Goal: Communication & Community: Participate in discussion

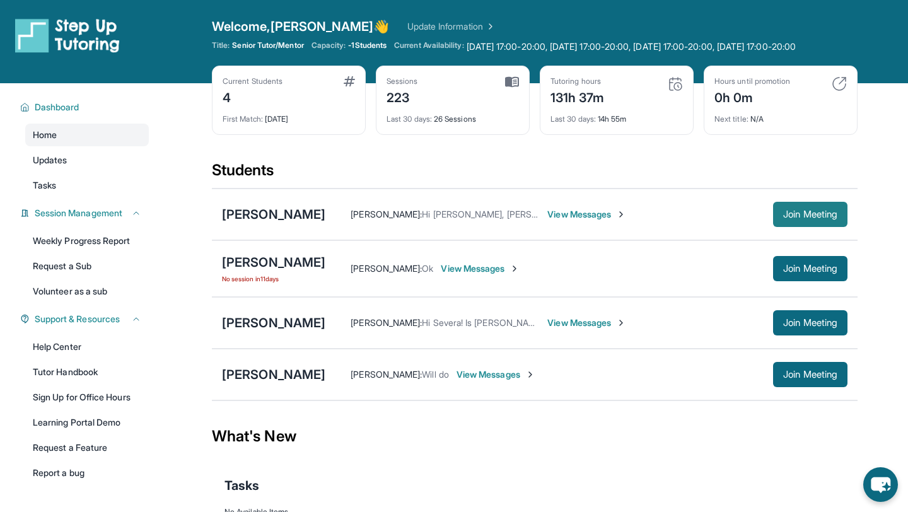
scroll to position [28, 0]
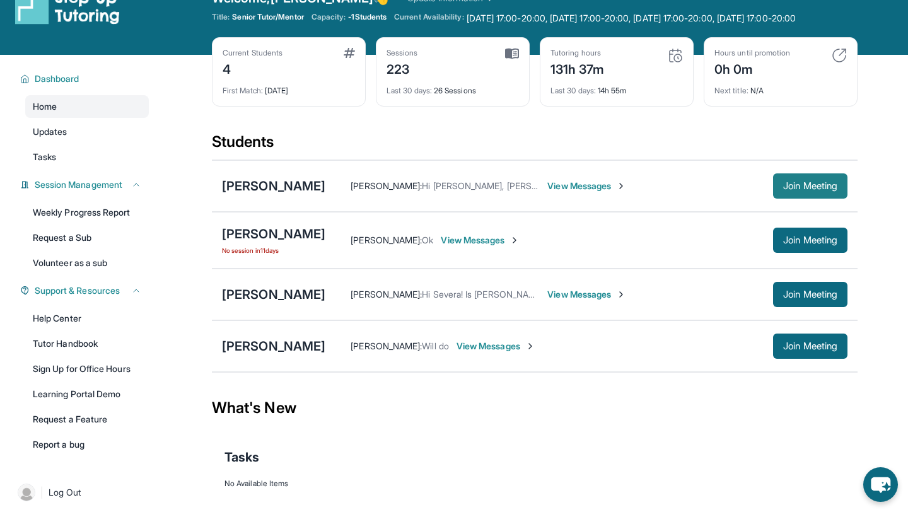
click at [832, 190] on span "Join Meeting" at bounding box center [810, 186] width 54 height 8
click at [797, 190] on span "Join Meeting" at bounding box center [810, 186] width 54 height 8
click at [277, 194] on div "[PERSON_NAME]" at bounding box center [273, 186] width 103 height 18
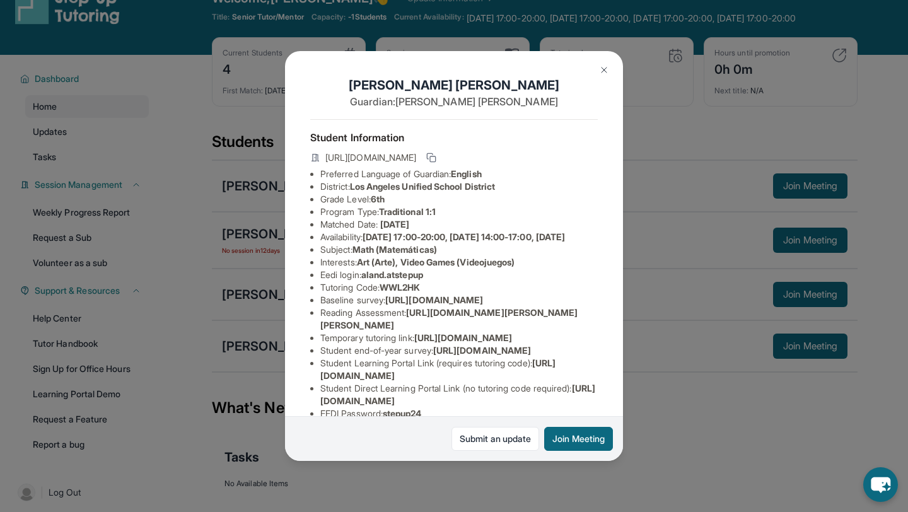
click at [607, 79] on button at bounding box center [604, 69] width 25 height 25
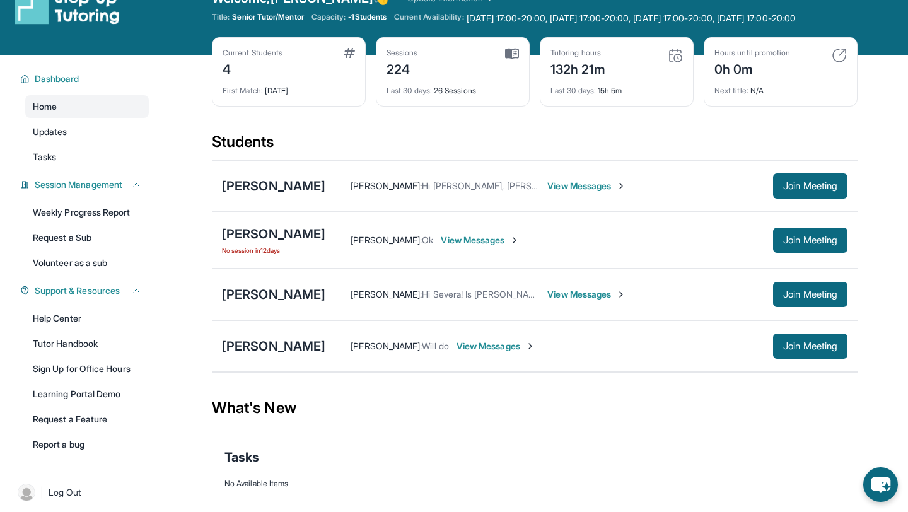
click at [565, 192] on span "View Messages" at bounding box center [586, 186] width 79 height 13
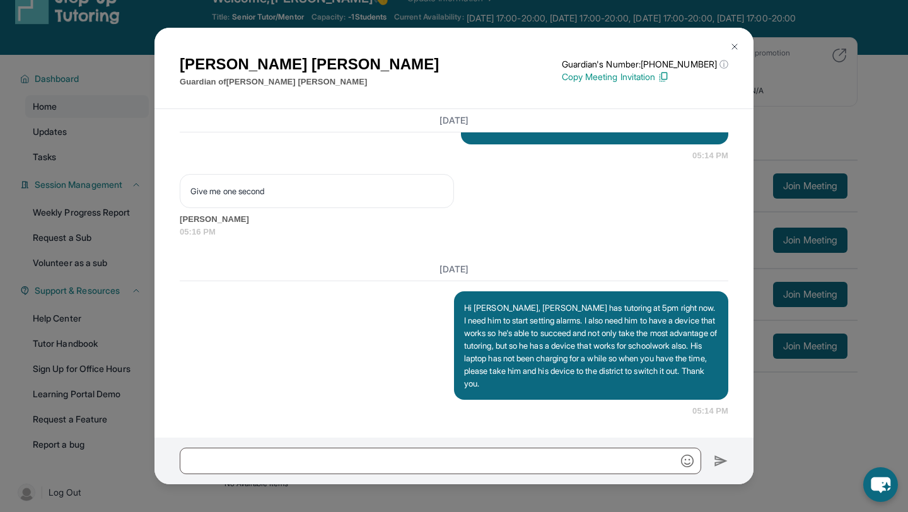
scroll to position [96, 0]
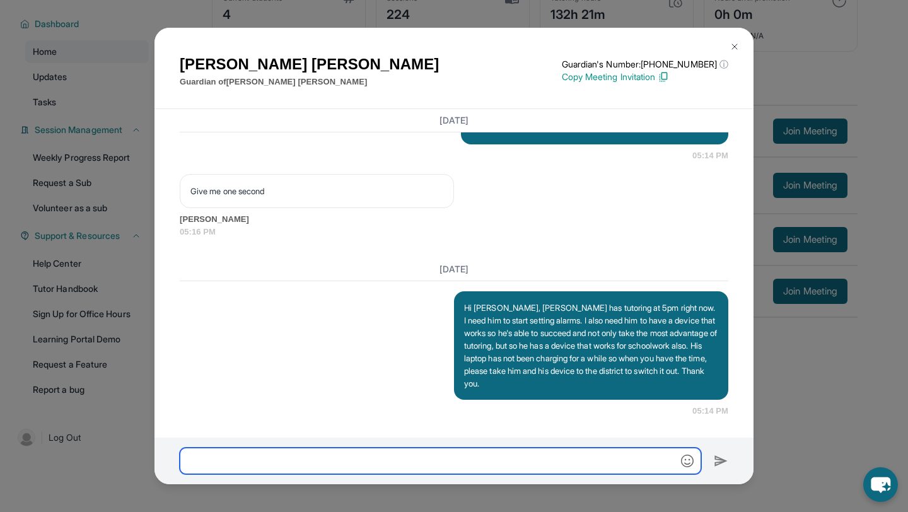
click at [399, 457] on input "text" at bounding box center [441, 461] width 522 height 26
type input "**********"
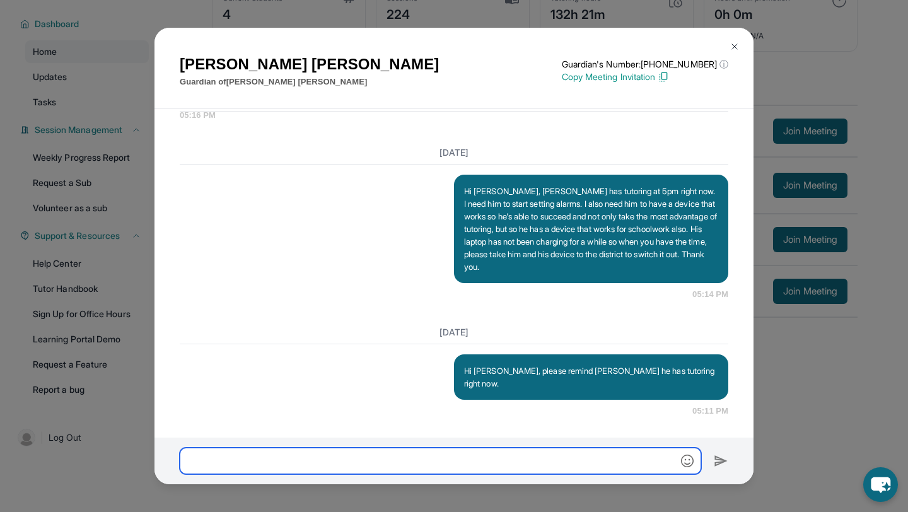
scroll to position [32259, 0]
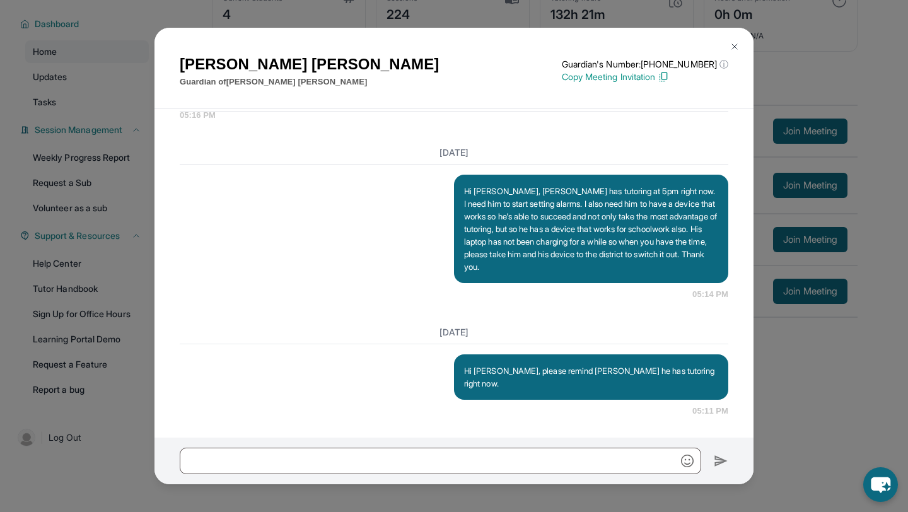
click at [738, 35] on button at bounding box center [734, 46] width 25 height 25
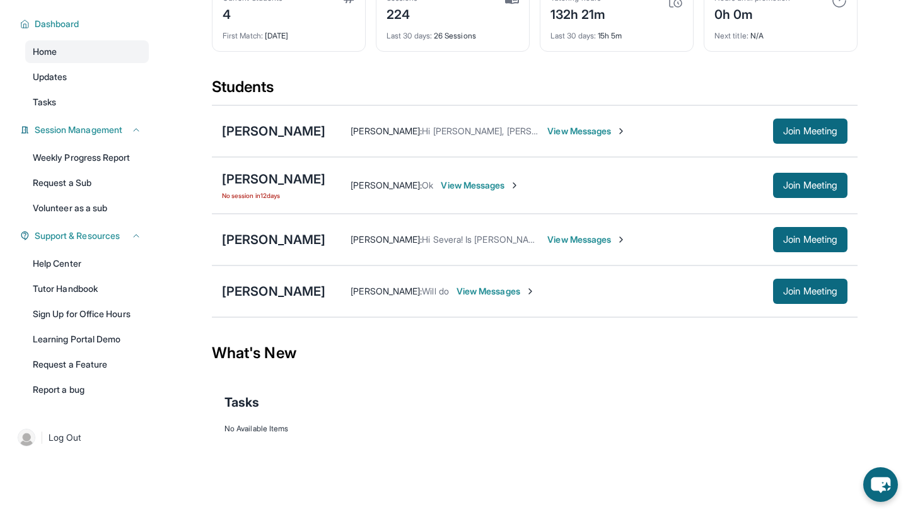
click at [738, 38] on span "Next title :" at bounding box center [731, 35] width 34 height 9
